Goal: Transaction & Acquisition: Purchase product/service

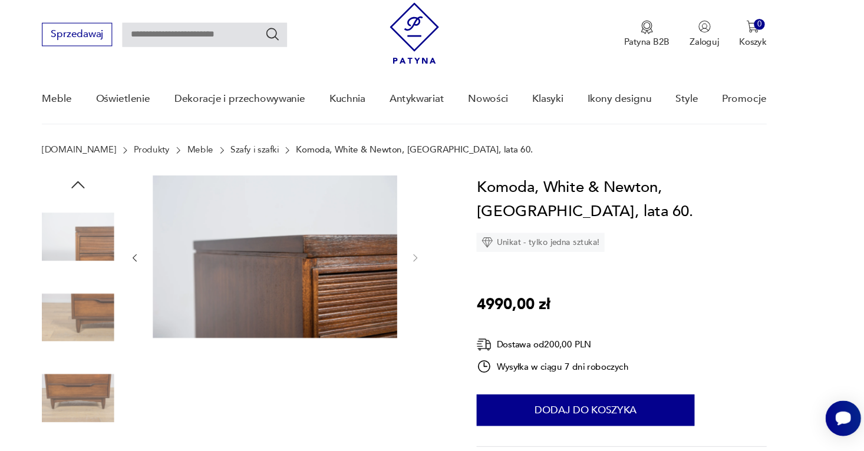
click at [185, 269] on icon "button" at bounding box center [181, 271] width 10 height 10
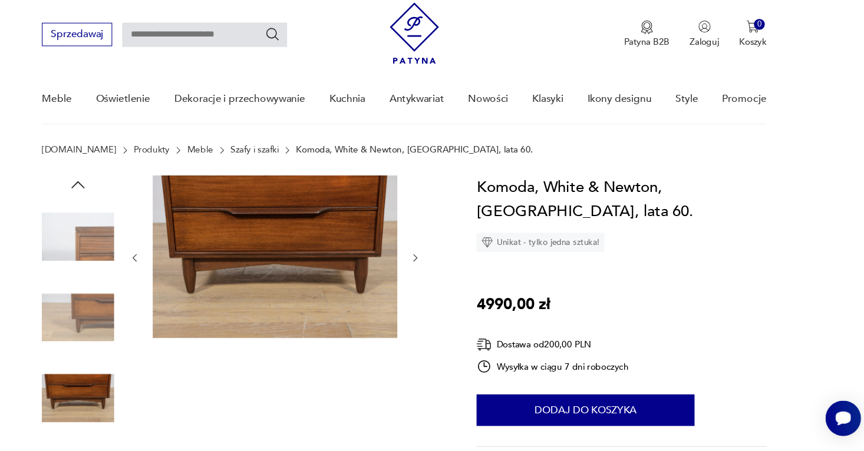
click at [185, 269] on icon "button" at bounding box center [181, 271] width 10 height 10
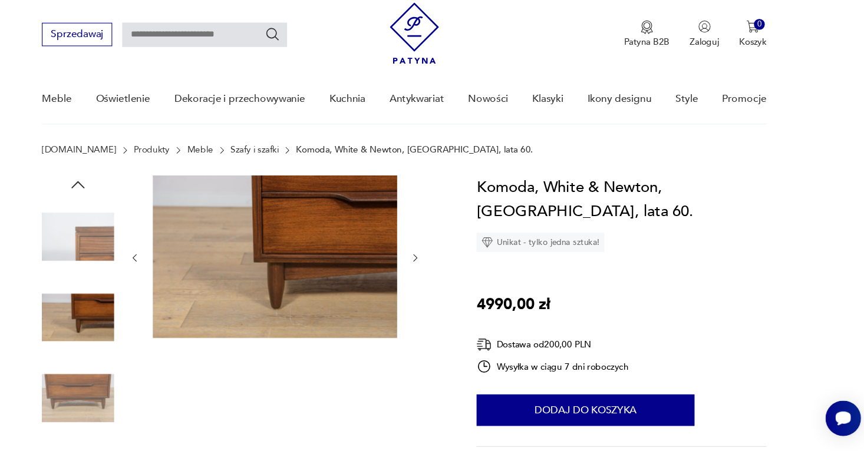
click at [185, 269] on icon "button" at bounding box center [181, 271] width 10 height 10
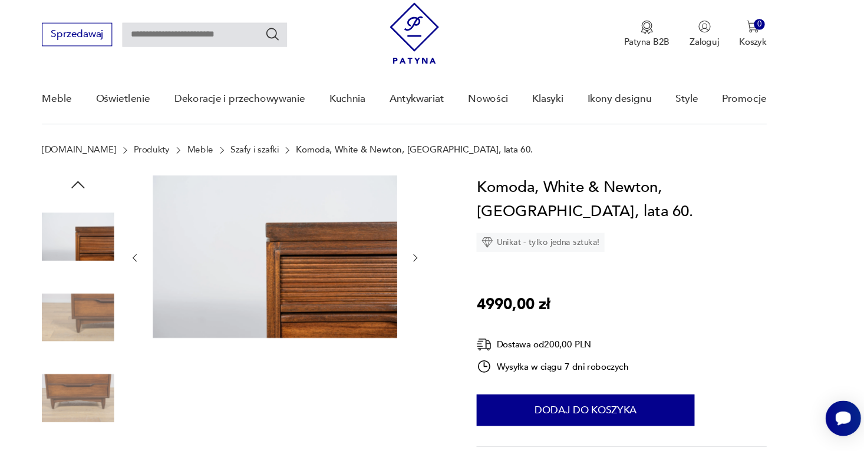
click at [123, 261] on img at bounding box center [128, 251] width 67 height 67
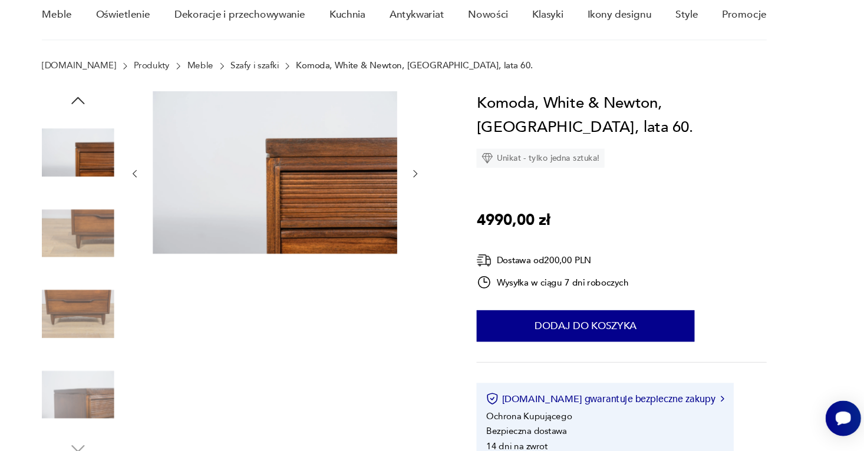
scroll to position [91, 0]
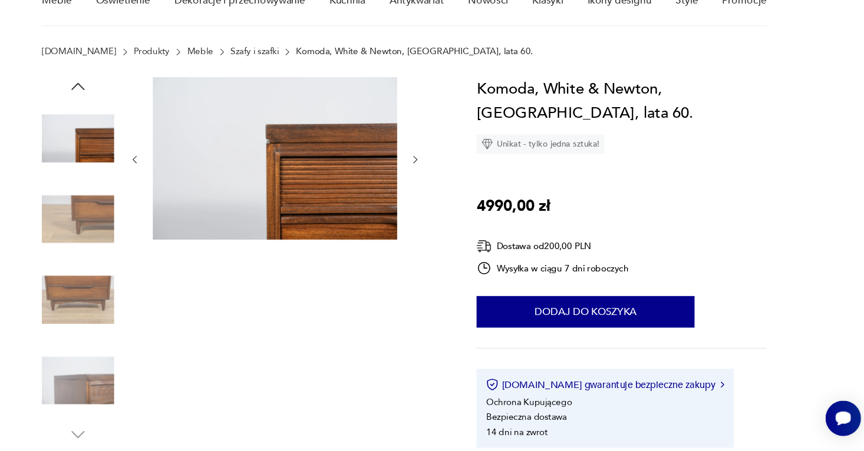
click at [178, 180] on icon "button" at bounding box center [181, 180] width 10 height 10
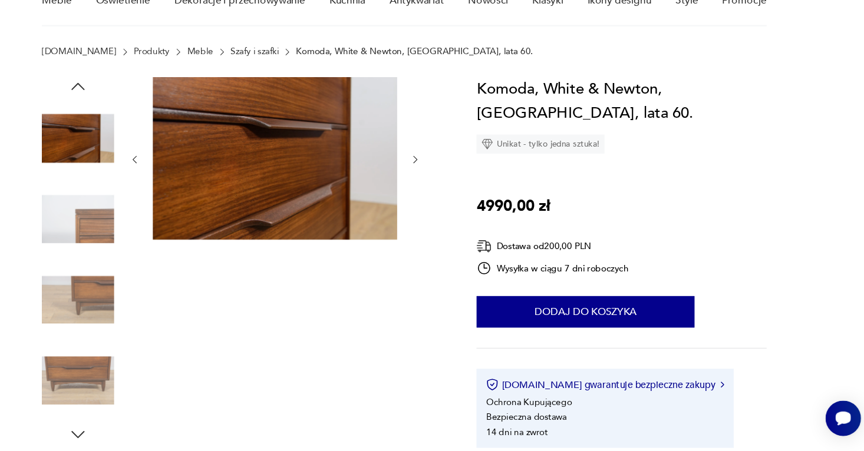
click at [178, 180] on icon "button" at bounding box center [181, 180] width 10 height 10
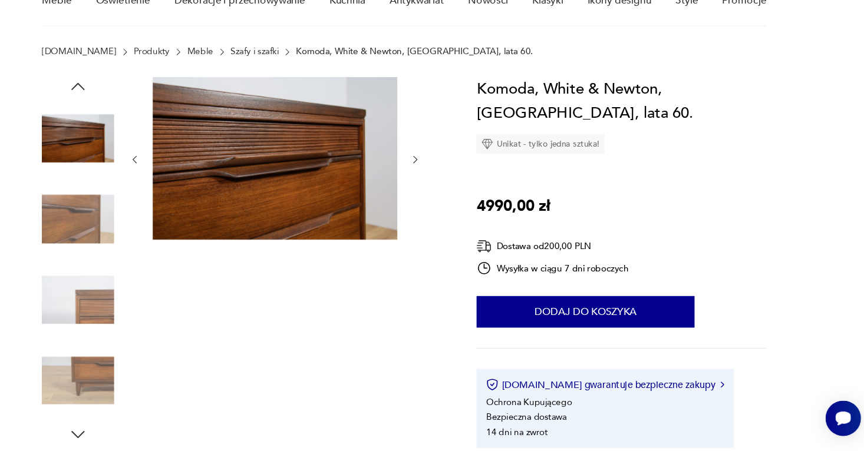
click at [178, 180] on icon "button" at bounding box center [181, 180] width 10 height 10
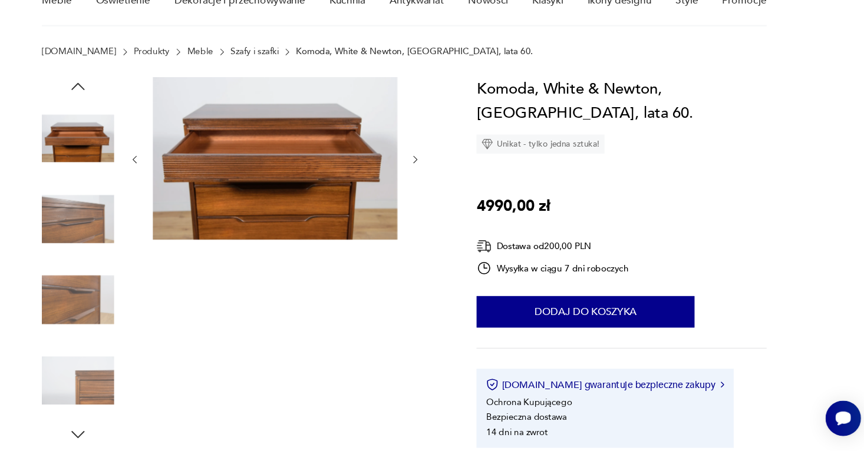
click at [178, 180] on icon "button" at bounding box center [181, 180] width 10 height 10
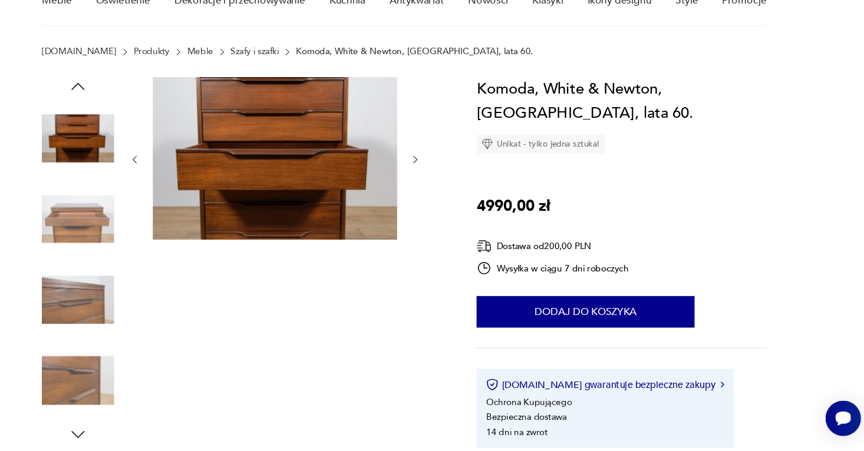
click at [178, 180] on icon "button" at bounding box center [181, 180] width 10 height 10
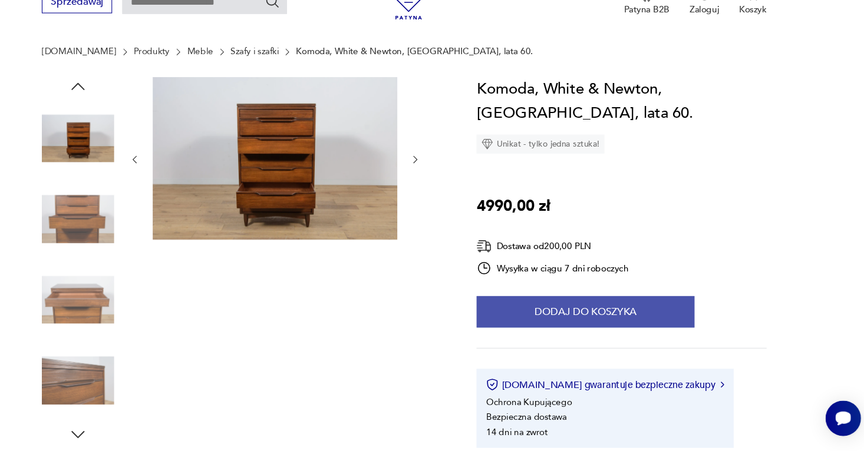
scroll to position [126, 0]
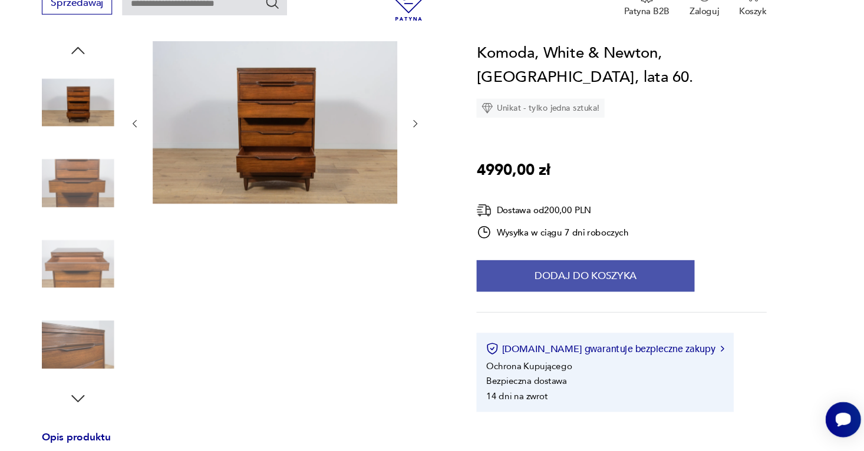
click at [609, 284] on button "Dodaj do koszyka" at bounding box center [600, 286] width 203 height 29
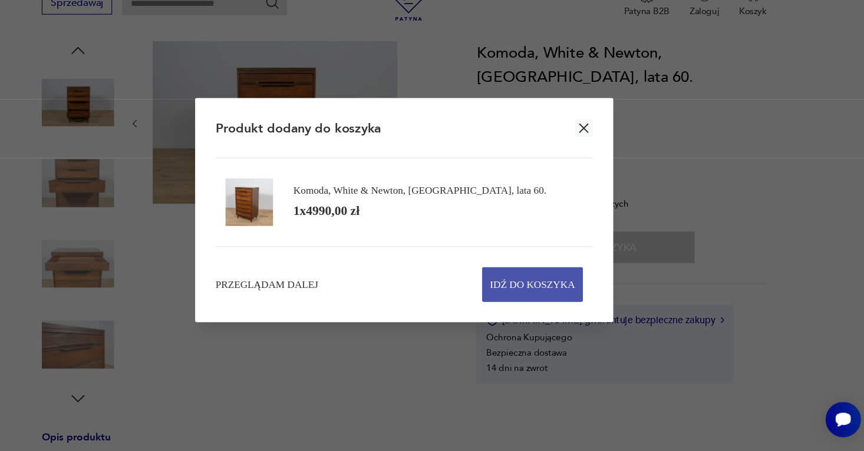
click at [544, 297] on span "Idź do koszyka" at bounding box center [550, 294] width 79 height 31
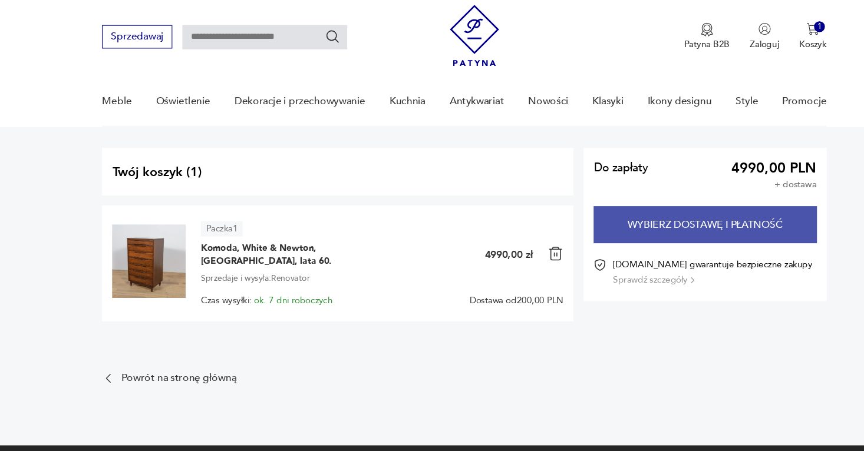
scroll to position [24, 0]
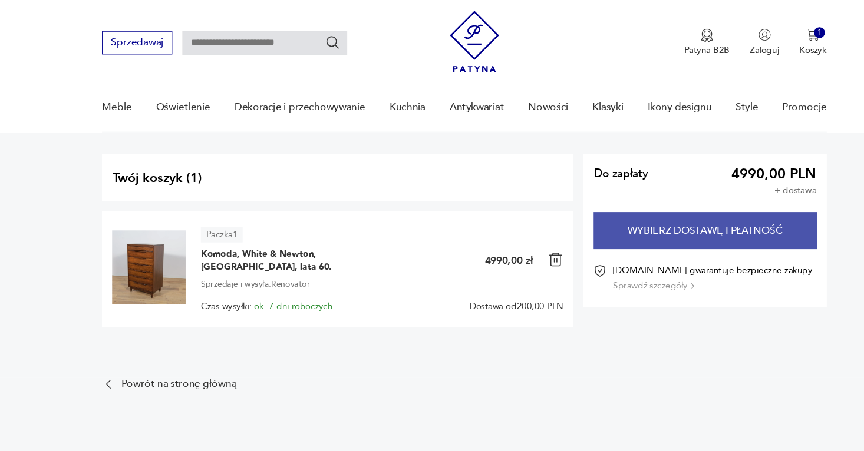
click at [613, 224] on button "Wybierz dostawę i płatność" at bounding box center [655, 214] width 207 height 34
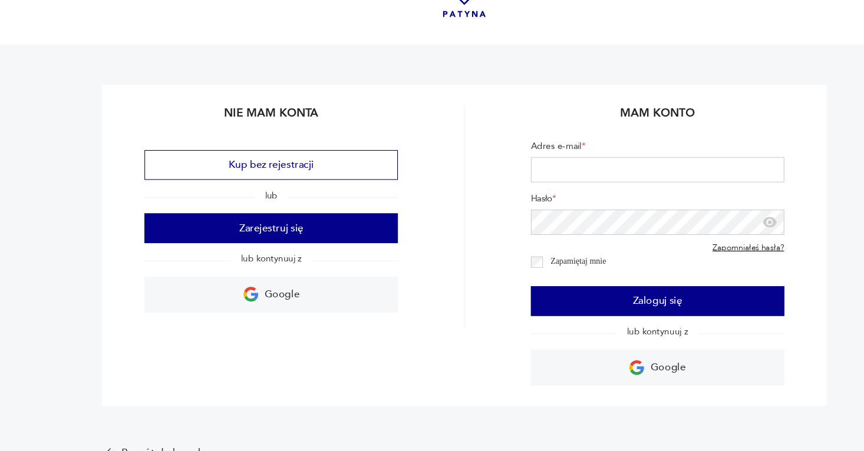
scroll to position [40, 0]
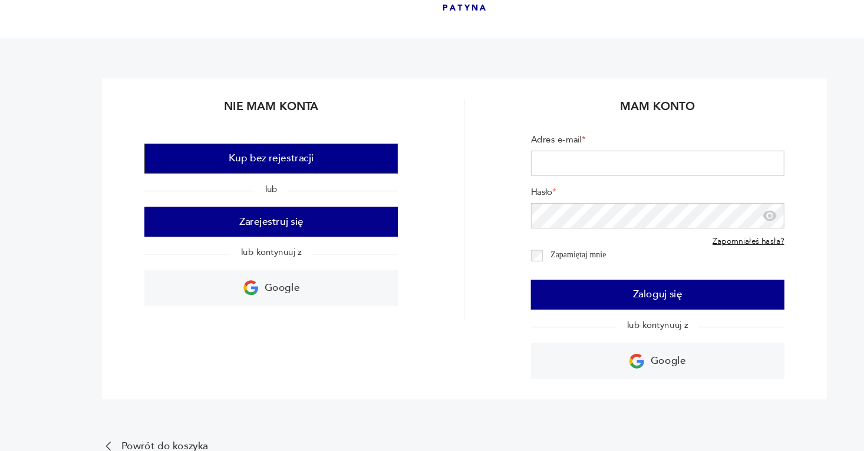
click at [308, 165] on button "Kup bez rejestracji" at bounding box center [252, 178] width 236 height 28
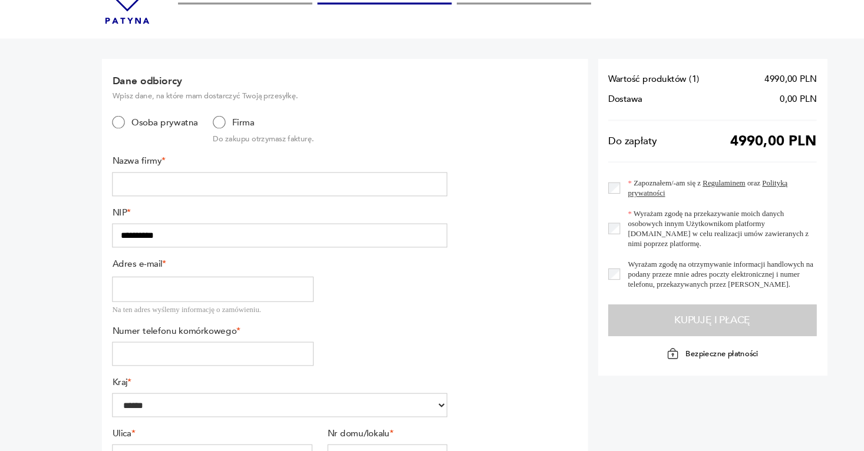
click at [202, 200] on input "text" at bounding box center [260, 201] width 312 height 22
type input "**********"
click at [204, 250] on input "**********" at bounding box center [260, 249] width 312 height 22
paste input "text"
type input "**********"
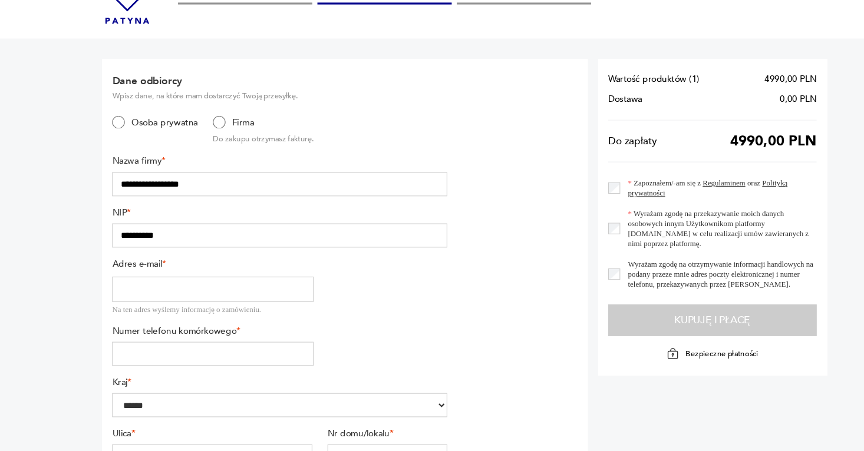
click at [185, 296] on input "email" at bounding box center [197, 299] width 187 height 24
type input "**********"
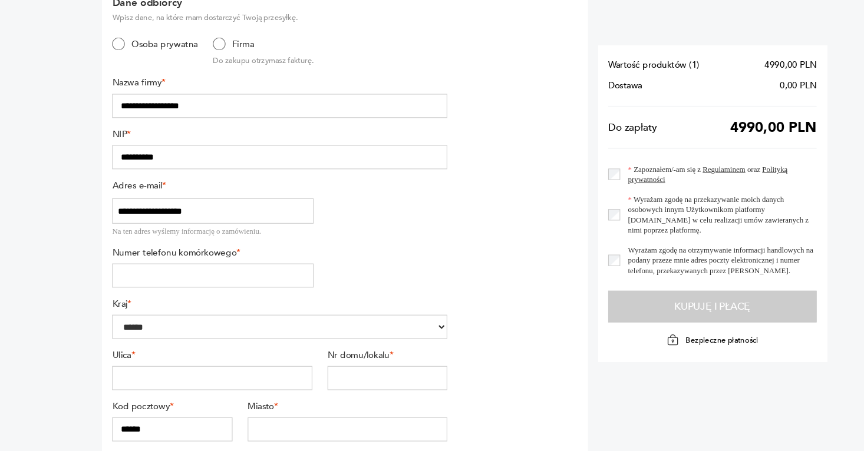
click at [217, 286] on input "tel" at bounding box center [197, 282] width 187 height 22
type input "*********"
click at [117, 371] on input "text" at bounding box center [197, 377] width 186 height 22
click at [146, 375] on input "text" at bounding box center [197, 377] width 186 height 22
type input "**********"
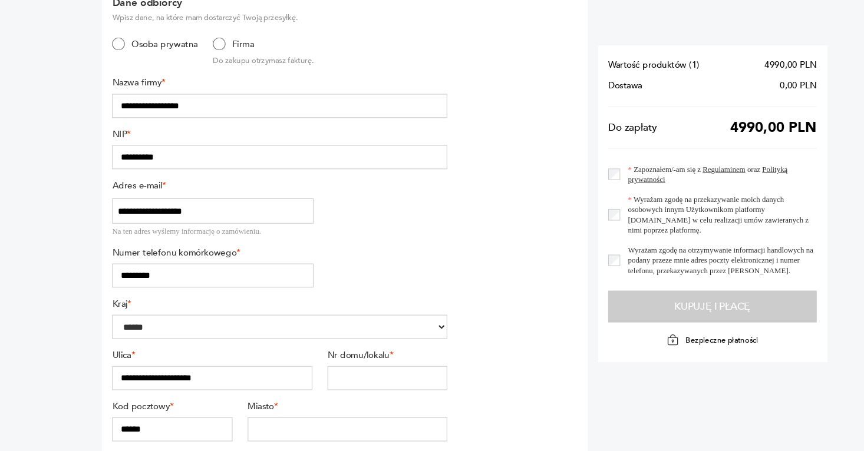
click at [325, 372] on input "text" at bounding box center [360, 377] width 111 height 22
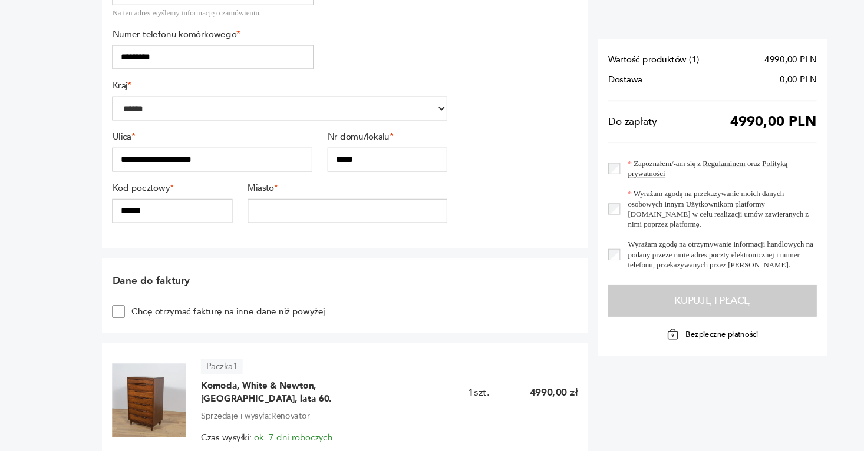
scroll to position [341, 0]
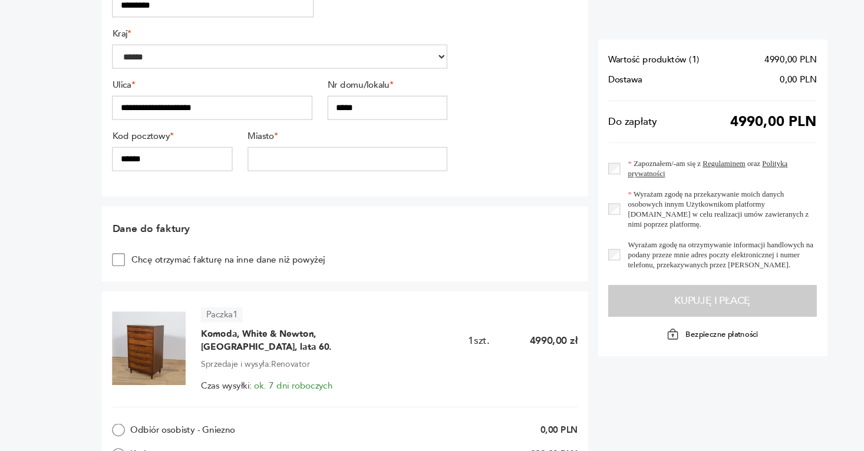
type input "*****"
click at [138, 183] on input "******" at bounding box center [159, 179] width 111 height 22
click at [290, 186] on input "text" at bounding box center [323, 179] width 186 height 22
click at [190, 174] on input "******" at bounding box center [159, 179] width 111 height 22
type input "******"
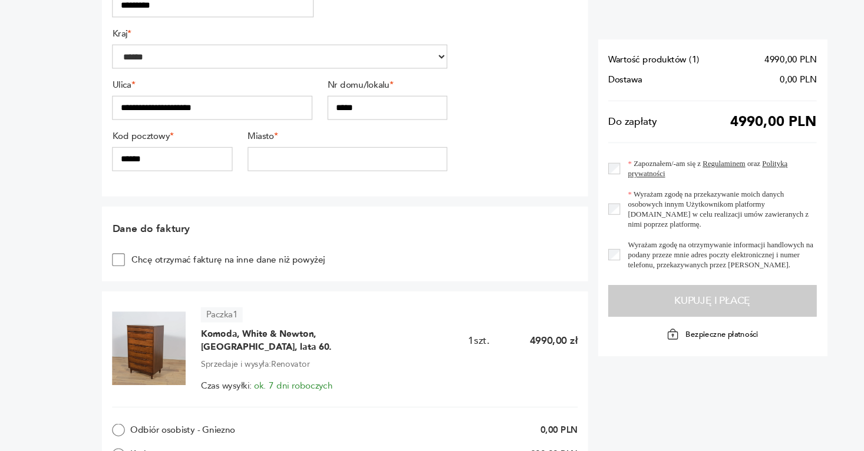
click at [309, 179] on input "text" at bounding box center [323, 179] width 186 height 22
type input "******"
click at [564, 183] on section "Wartość produktów ( 1 ) 4990,00 PLN Dostawa 0,00 PLN Do zapłaty 4990,00 PLN Zap…" at bounding box center [662, 215] width 213 height 295
click at [564, 184] on section "Wartość produktów ( 1 ) 4990,00 PLN Dostawa 0,00 PLN Do zapłaty 4990,00 PLN Zap…" at bounding box center [662, 215] width 213 height 295
click at [567, 232] on div "Wyrażam zgodę na przekazywanie moich danych osobowych innym Użytkownikom platfo…" at bounding box center [663, 226] width 194 height 38
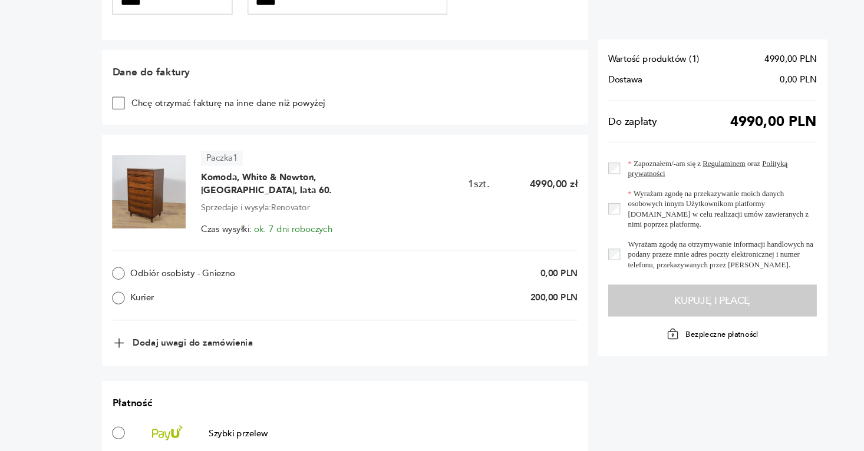
scroll to position [514, 0]
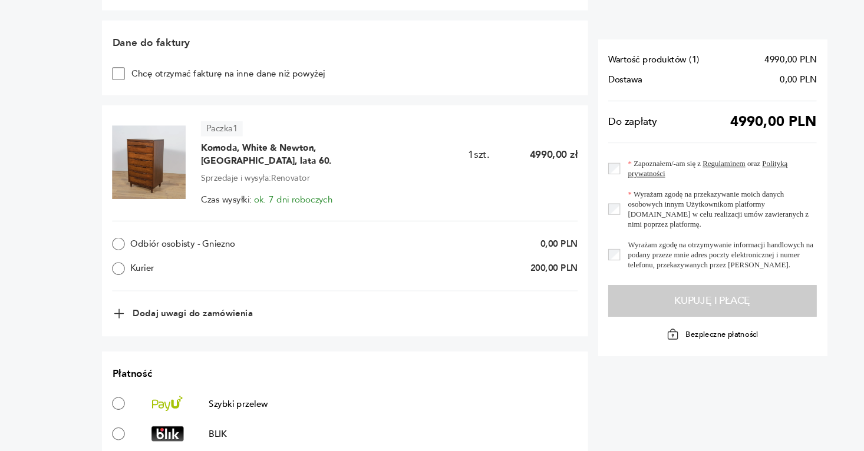
click at [120, 280] on label "Kurier" at bounding box center [196, 281] width 184 height 12
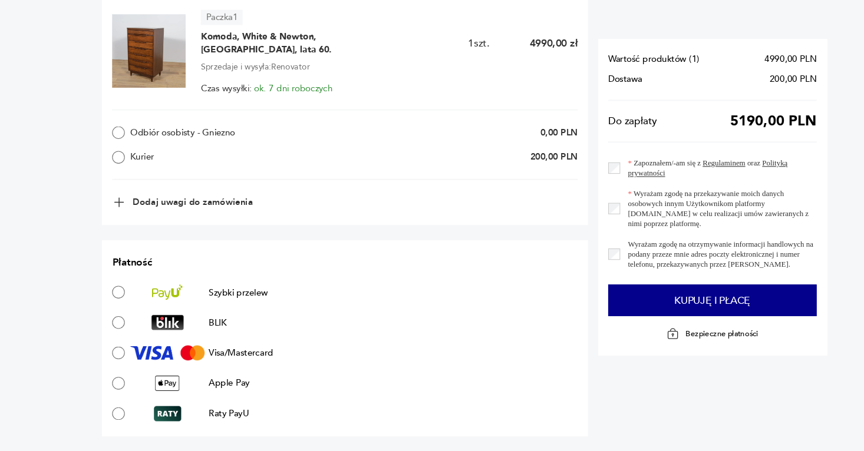
scroll to position [620, 0]
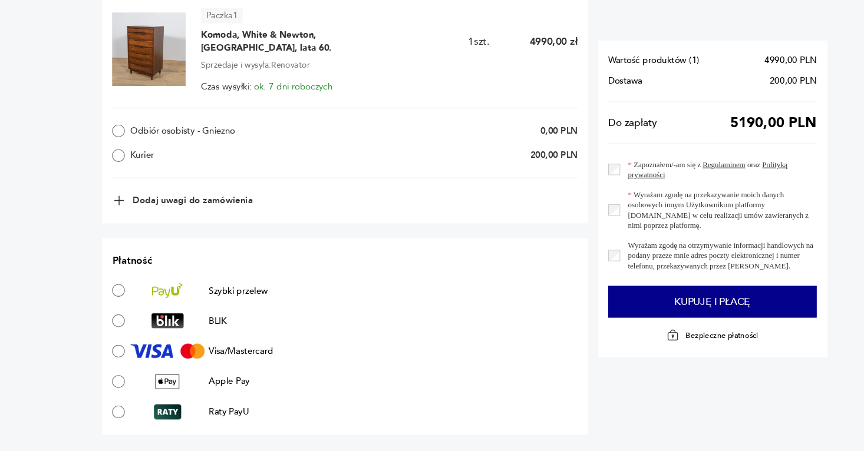
click at [199, 66] on span "Komoda, White & Newton, [GEOGRAPHIC_DATA], lata 60." at bounding box center [260, 69] width 147 height 24
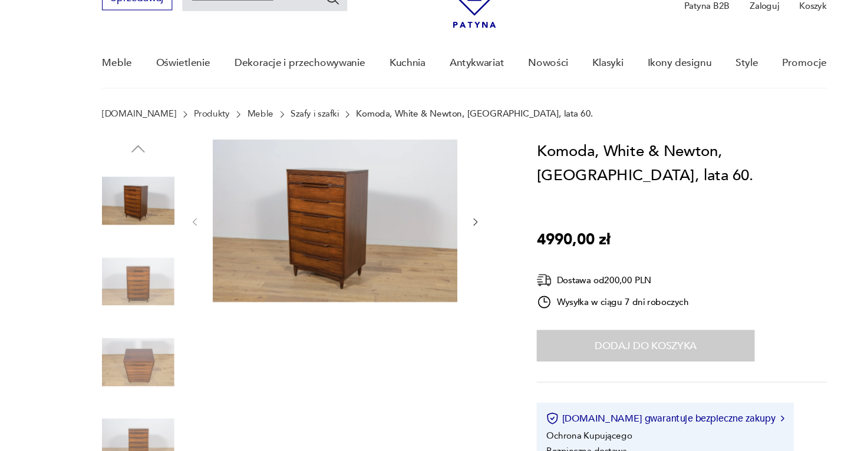
scroll to position [35, 0]
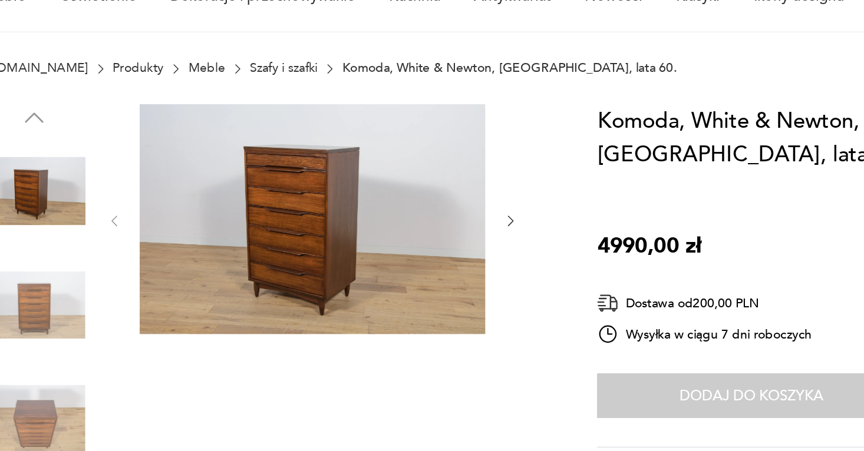
click at [441, 236] on icon "button" at bounding box center [442, 236] width 10 height 10
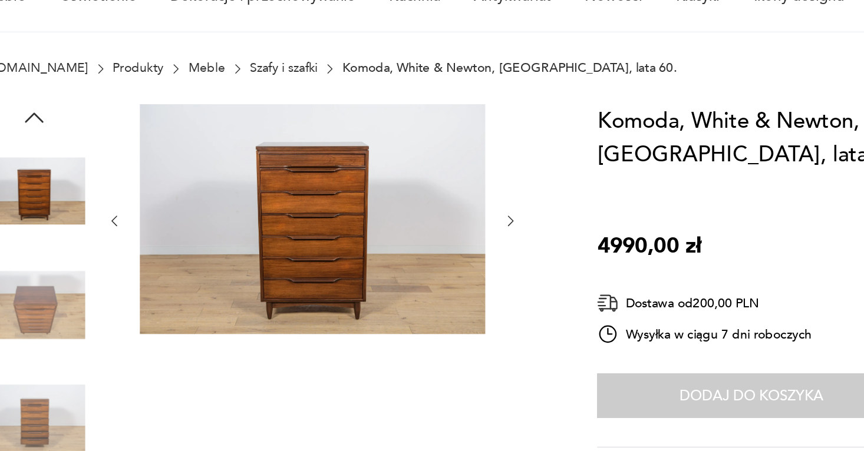
click at [441, 236] on icon "button" at bounding box center [442, 236] width 10 height 10
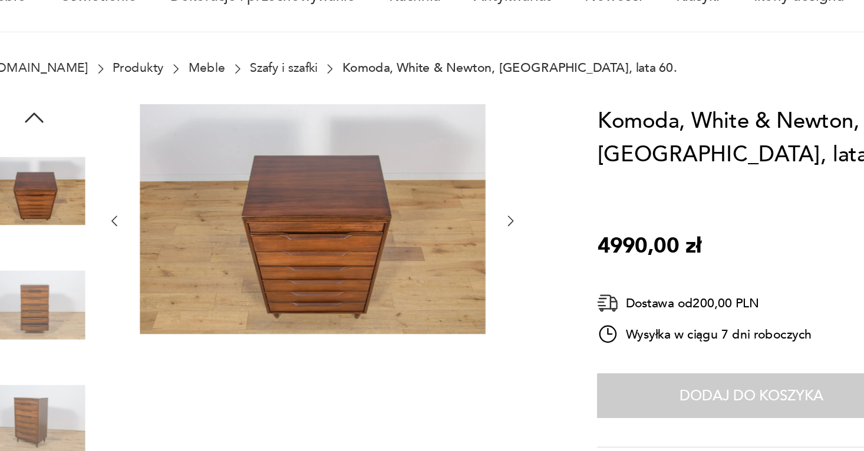
click at [441, 236] on icon "button" at bounding box center [442, 236] width 10 height 10
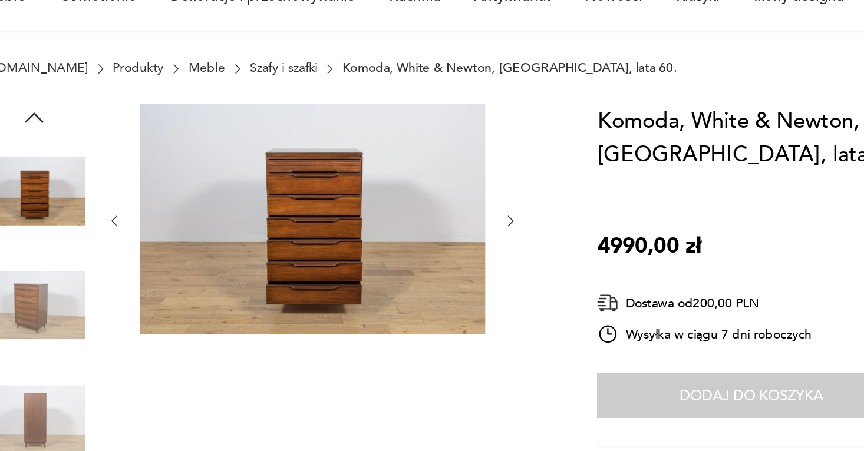
click at [441, 236] on icon "button" at bounding box center [442, 236] width 10 height 10
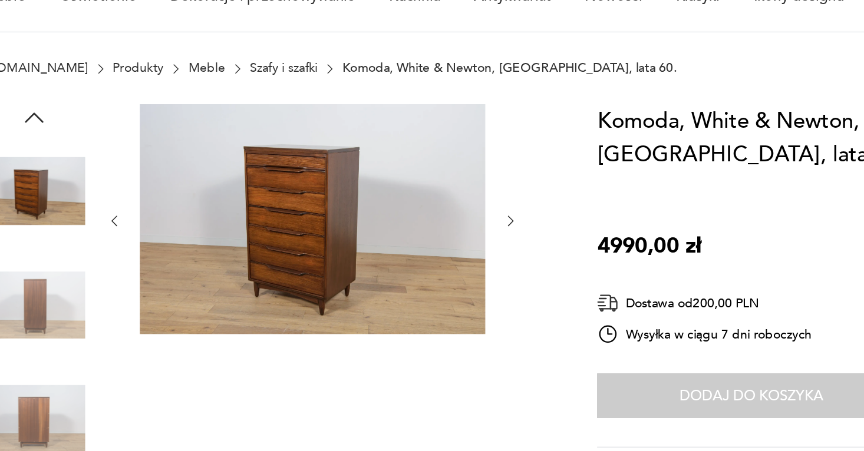
click at [441, 236] on icon "button" at bounding box center [442, 236] width 10 height 10
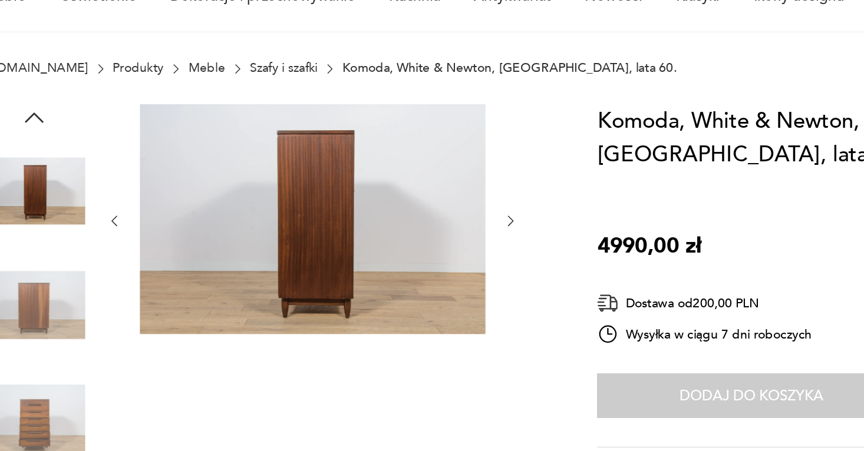
click at [441, 236] on icon "button" at bounding box center [442, 236] width 10 height 10
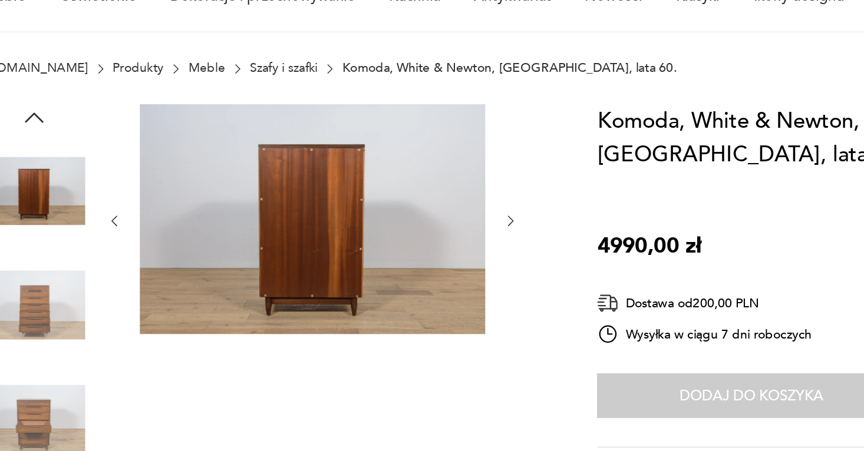
click at [441, 236] on icon "button" at bounding box center [442, 236] width 10 height 10
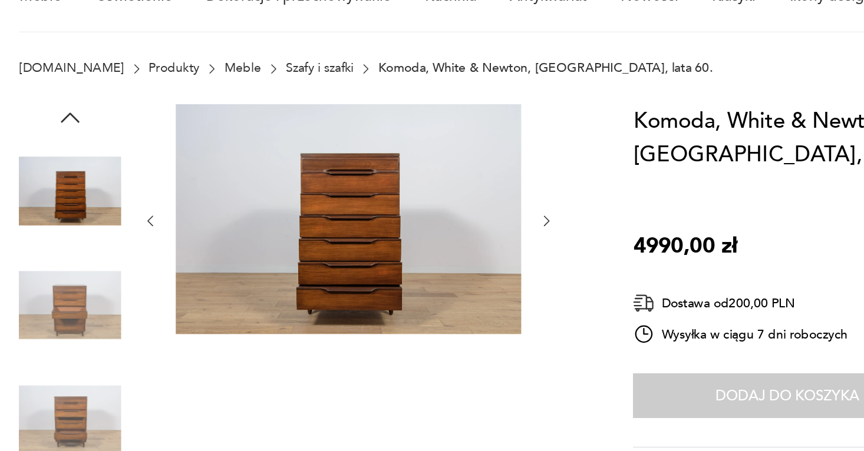
click at [137, 208] on img at bounding box center [128, 216] width 67 height 67
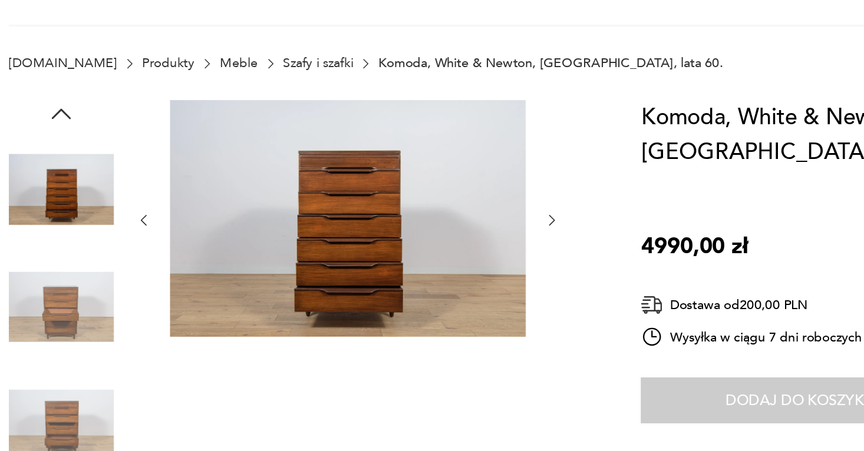
click at [183, 231] on icon "button" at bounding box center [181, 236] width 10 height 10
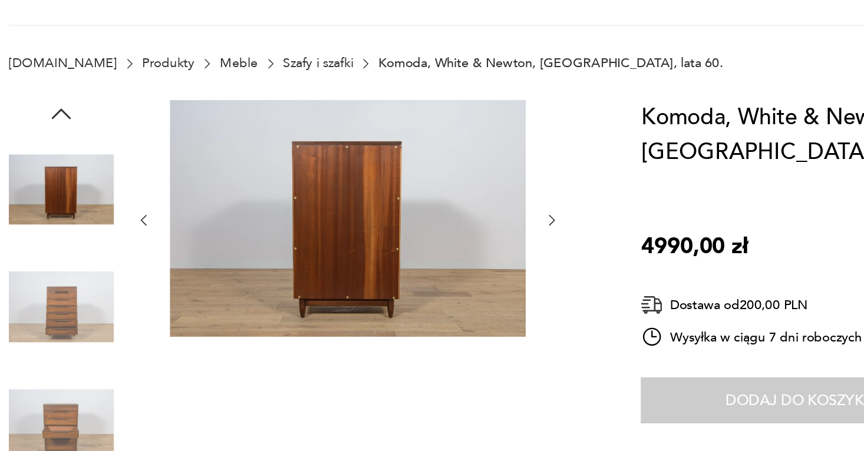
click at [183, 231] on icon "button" at bounding box center [181, 236] width 10 height 10
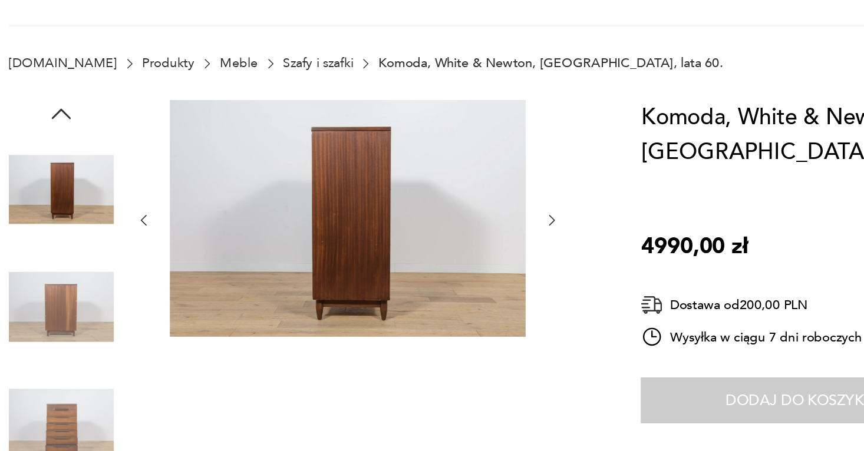
click at [348, 251] on img at bounding box center [311, 234] width 227 height 151
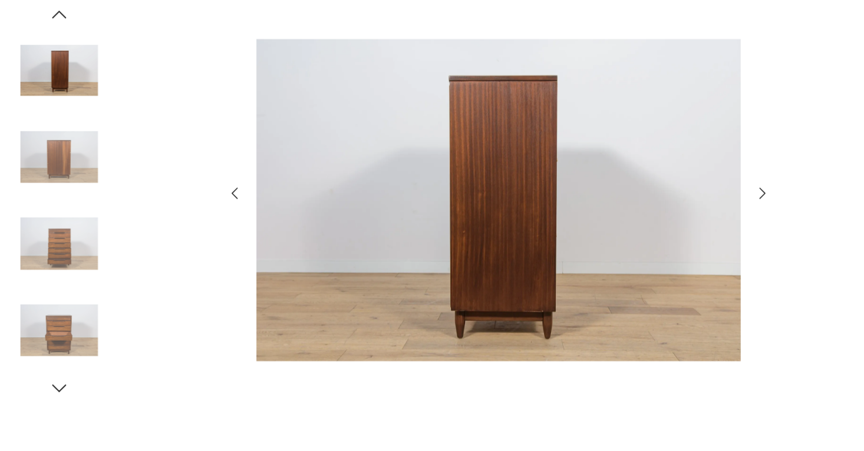
click at [209, 220] on icon "button" at bounding box center [203, 218] width 14 height 14
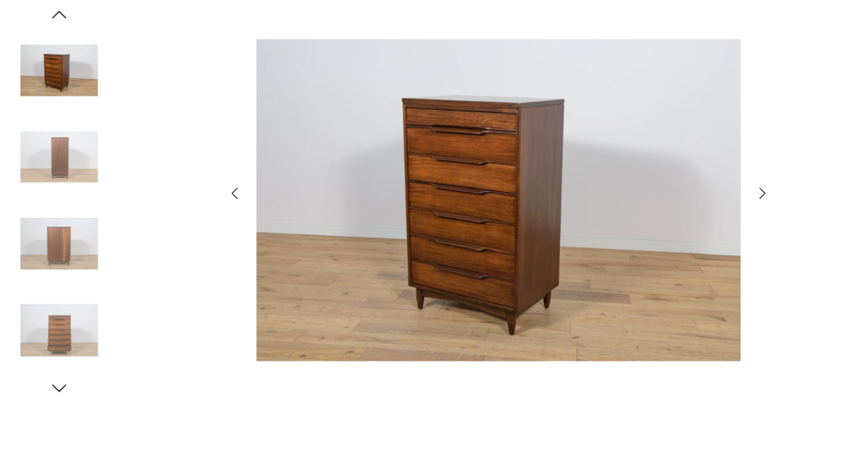
click at [209, 220] on icon "button" at bounding box center [203, 218] width 14 height 14
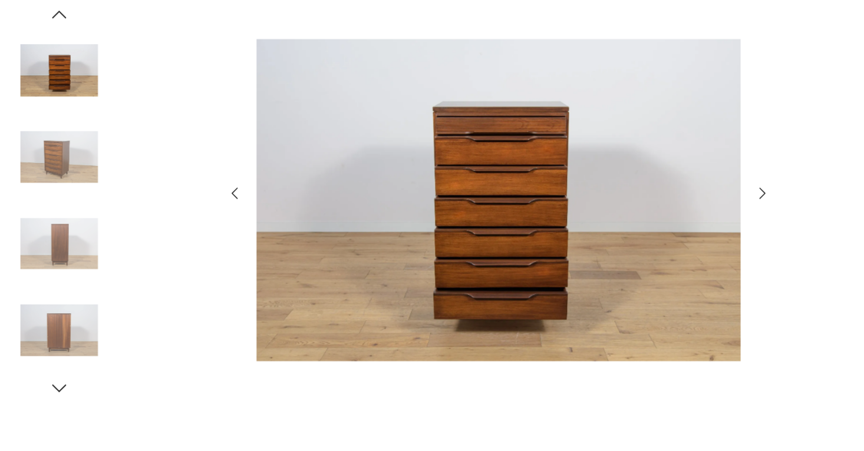
click at [209, 220] on icon "button" at bounding box center [203, 218] width 14 height 14
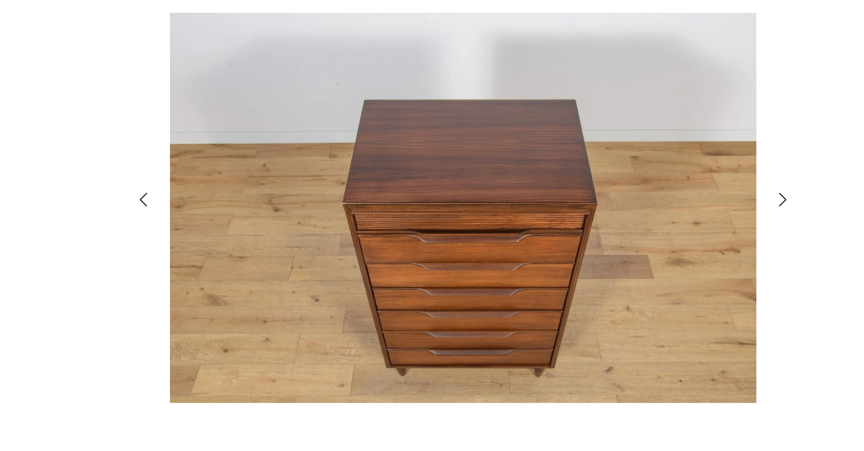
click at [200, 211] on icon "button" at bounding box center [203, 218] width 14 height 14
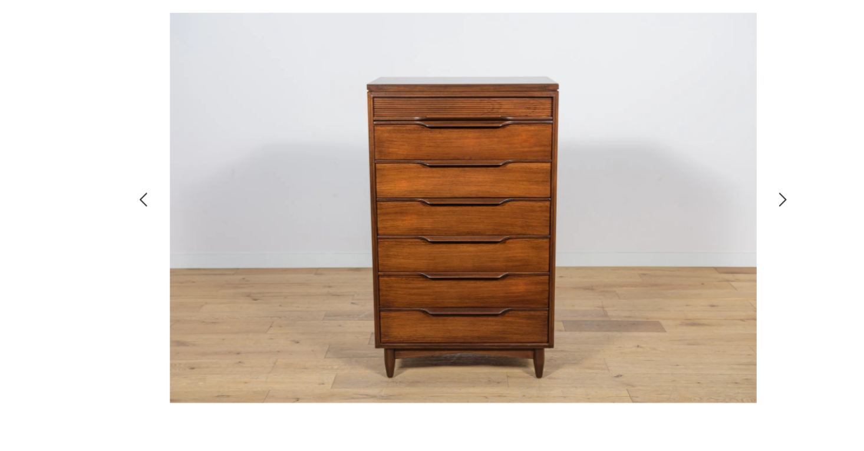
click at [200, 211] on icon "button" at bounding box center [203, 218] width 14 height 14
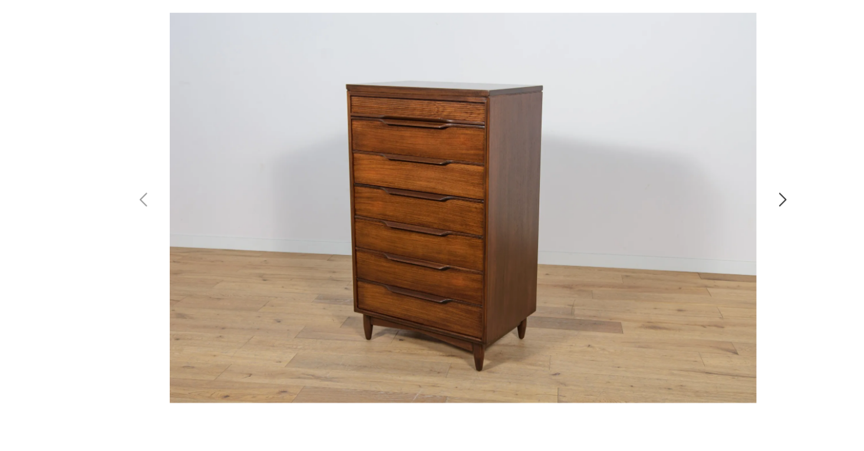
click at [667, 215] on icon "button" at bounding box center [660, 218] width 14 height 14
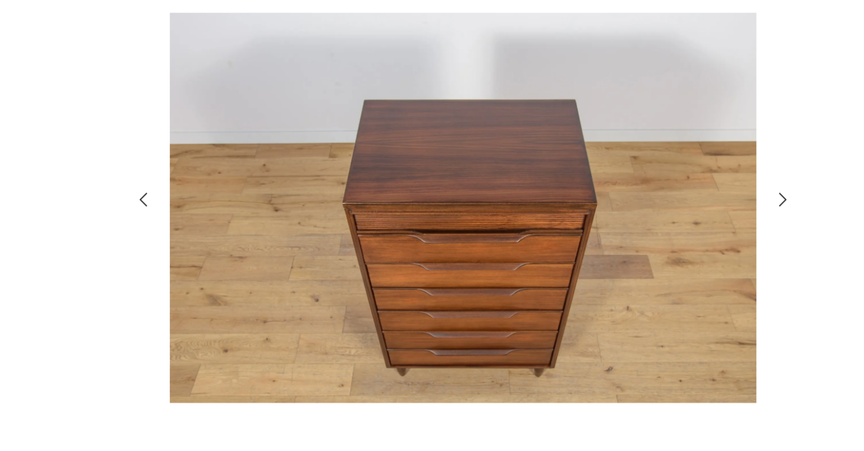
click at [667, 215] on icon "button" at bounding box center [660, 218] width 14 height 14
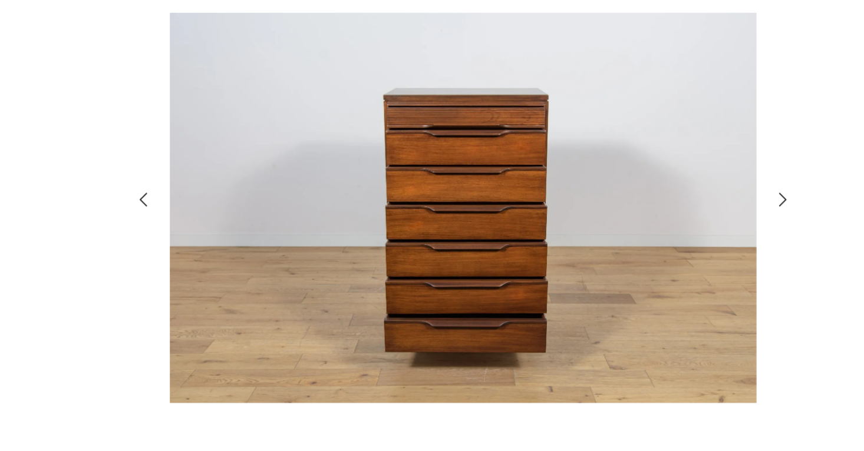
click at [667, 215] on icon "button" at bounding box center [660, 218] width 14 height 14
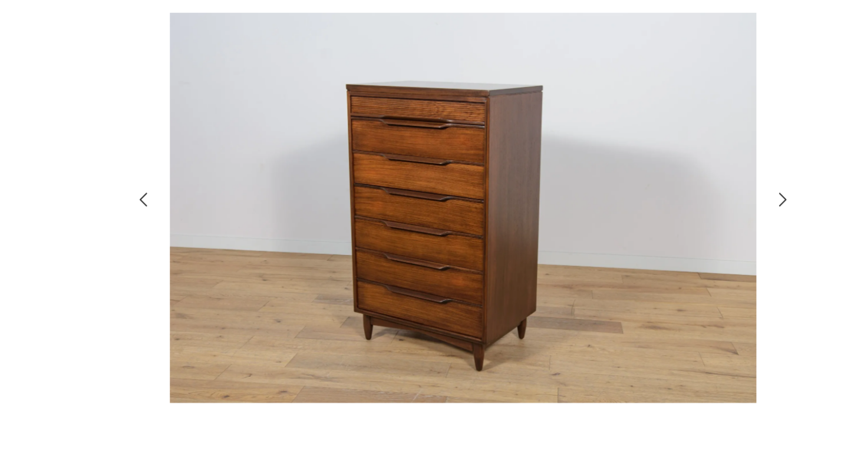
click at [667, 215] on icon "button" at bounding box center [660, 218] width 14 height 14
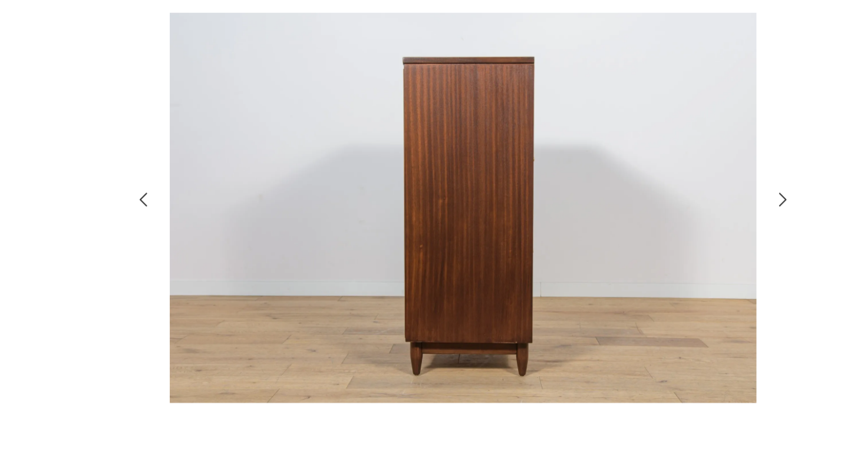
click at [667, 215] on icon "button" at bounding box center [660, 218] width 14 height 14
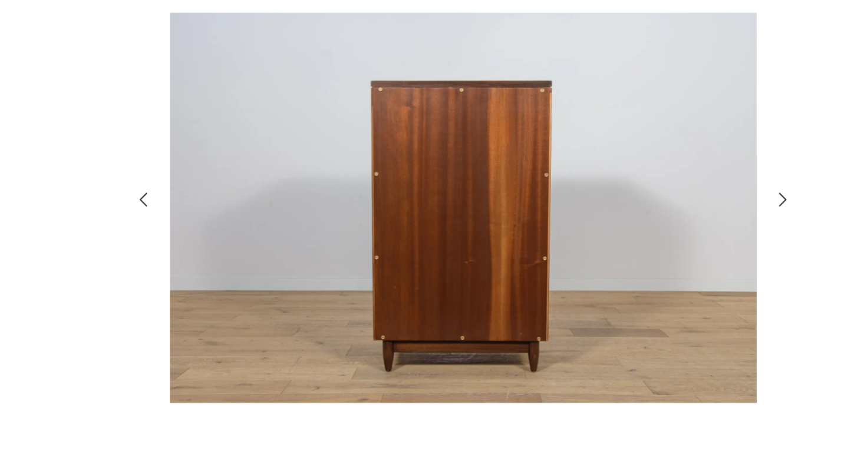
click at [667, 215] on icon "button" at bounding box center [660, 218] width 14 height 14
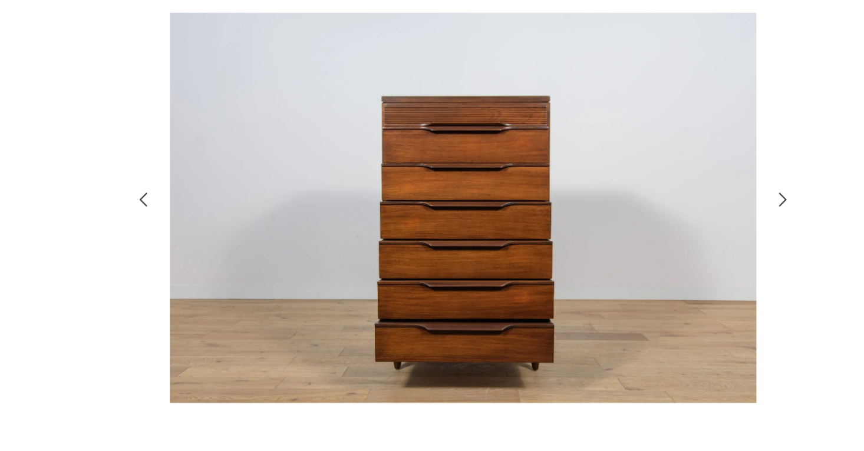
click at [667, 215] on icon "button" at bounding box center [660, 218] width 14 height 14
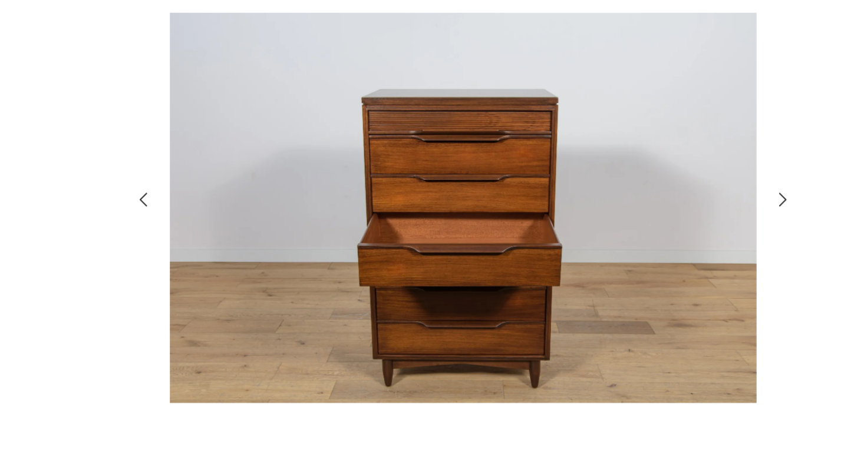
click at [667, 215] on icon "button" at bounding box center [660, 218] width 14 height 14
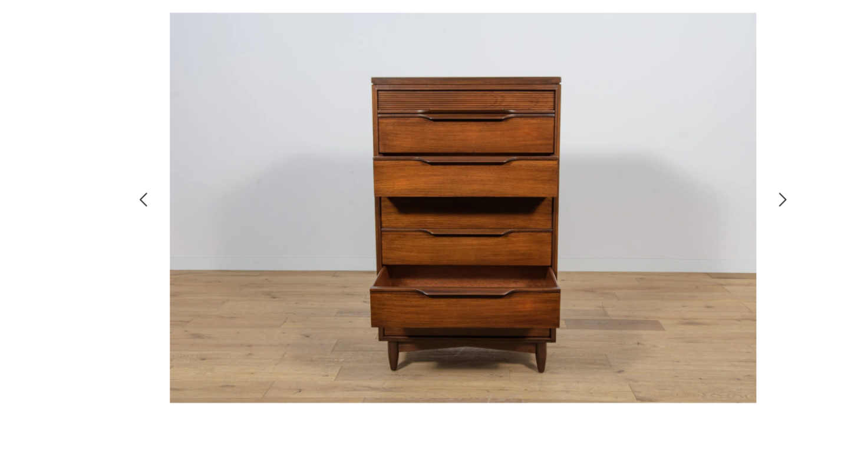
click at [667, 215] on icon "button" at bounding box center [660, 218] width 14 height 14
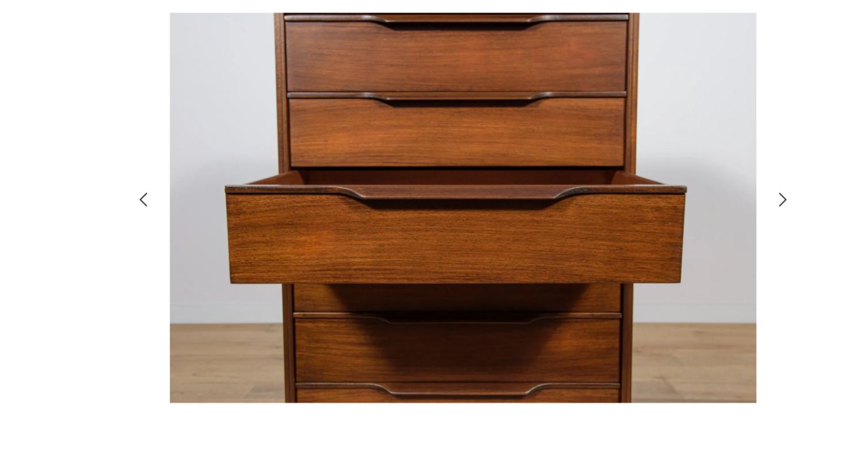
click at [667, 213] on icon "button" at bounding box center [660, 218] width 14 height 14
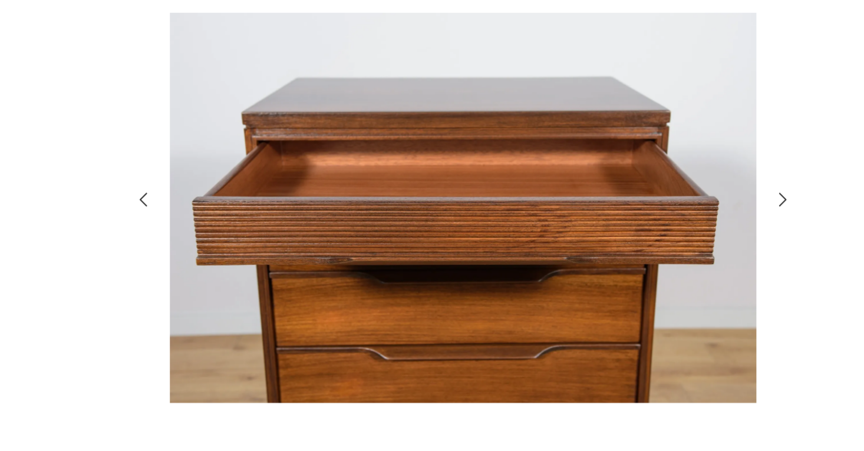
click at [667, 213] on icon "button" at bounding box center [660, 218] width 14 height 14
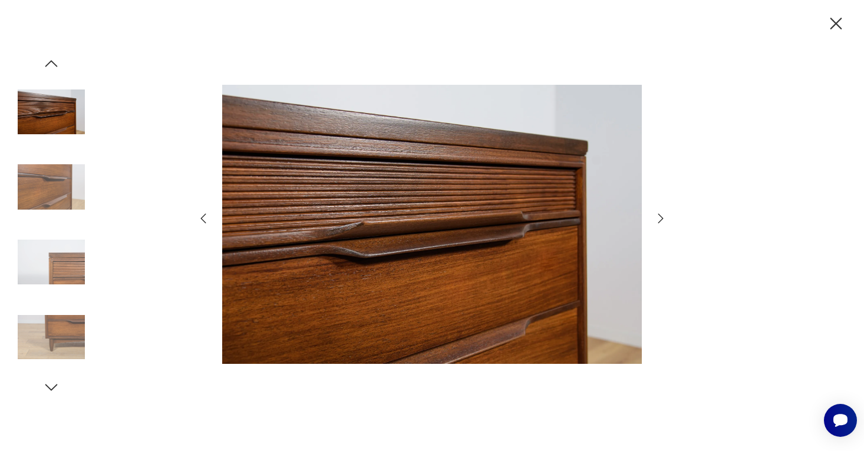
click at [831, 23] on icon "button" at bounding box center [835, 24] width 21 height 21
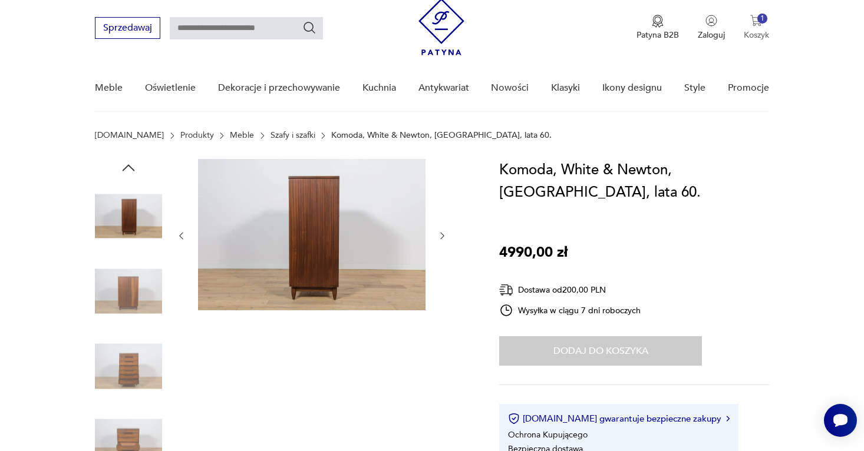
click at [757, 17] on div "1" at bounding box center [762, 19] width 10 height 10
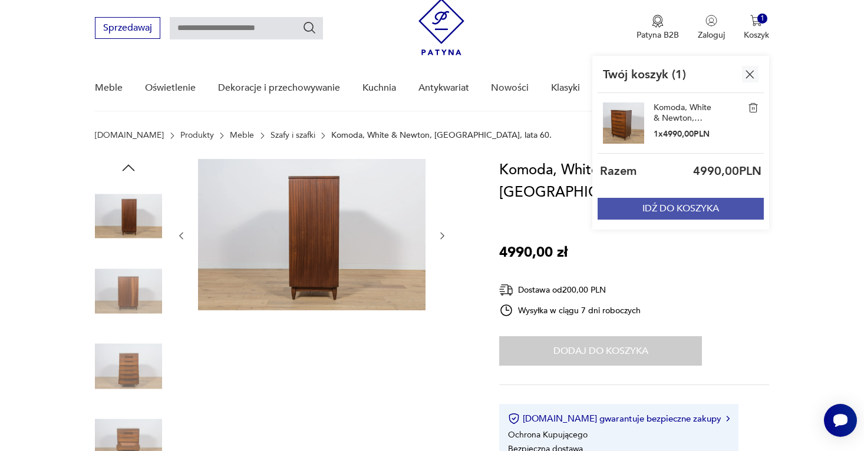
click at [699, 199] on button "IDŹ DO KOSZYKA" at bounding box center [680, 209] width 166 height 22
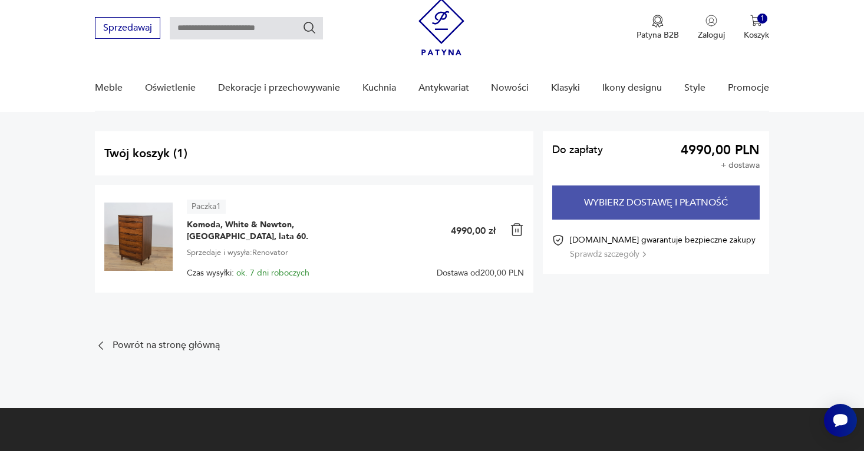
click at [630, 204] on button "Wybierz dostawę i płatność" at bounding box center [655, 203] width 207 height 34
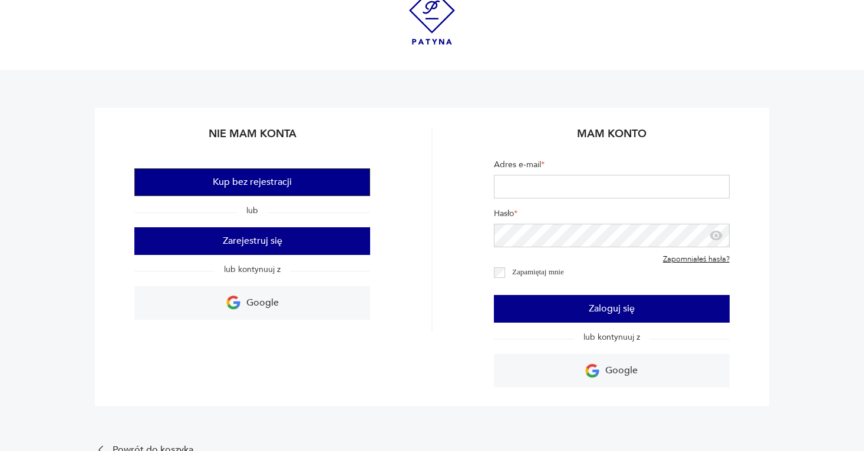
click at [298, 190] on button "Kup bez rejestracji" at bounding box center [252, 182] width 236 height 28
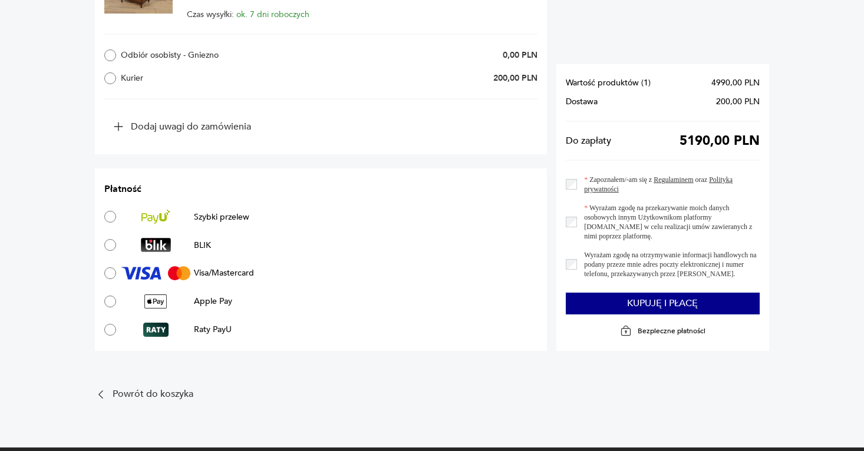
scroll to position [735, 0]
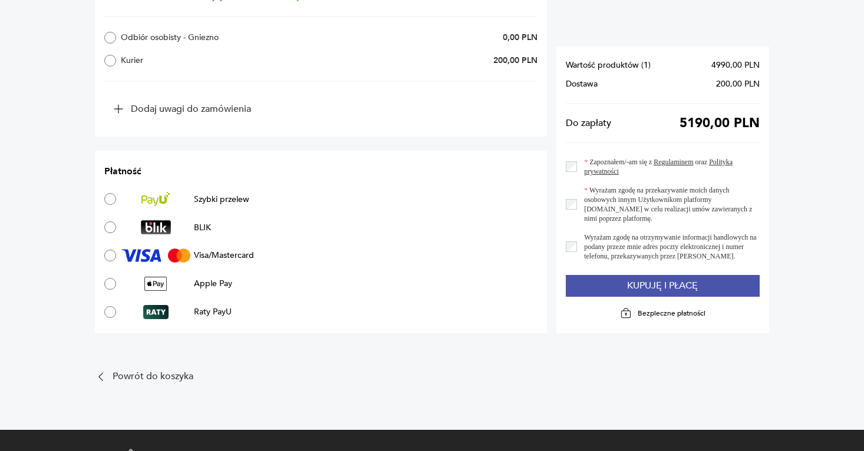
click at [659, 283] on button "Kupuję i płacę" at bounding box center [663, 286] width 194 height 22
